Goal: Task Accomplishment & Management: Use online tool/utility

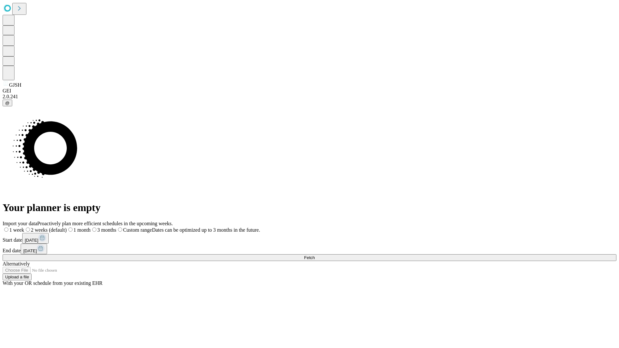
click at [315, 255] on span "Fetch" at bounding box center [309, 257] width 11 height 5
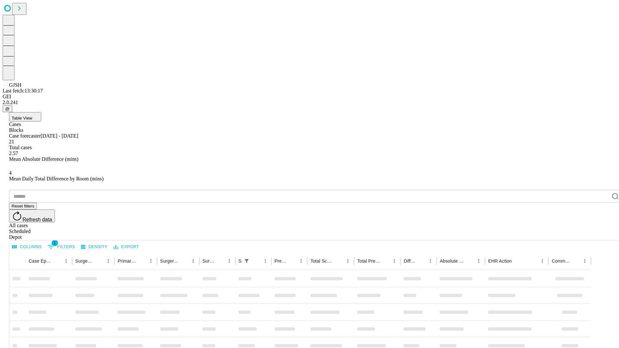
click at [602, 234] on div "Depot" at bounding box center [316, 237] width 614 height 6
